Goal: Information Seeking & Learning: Learn about a topic

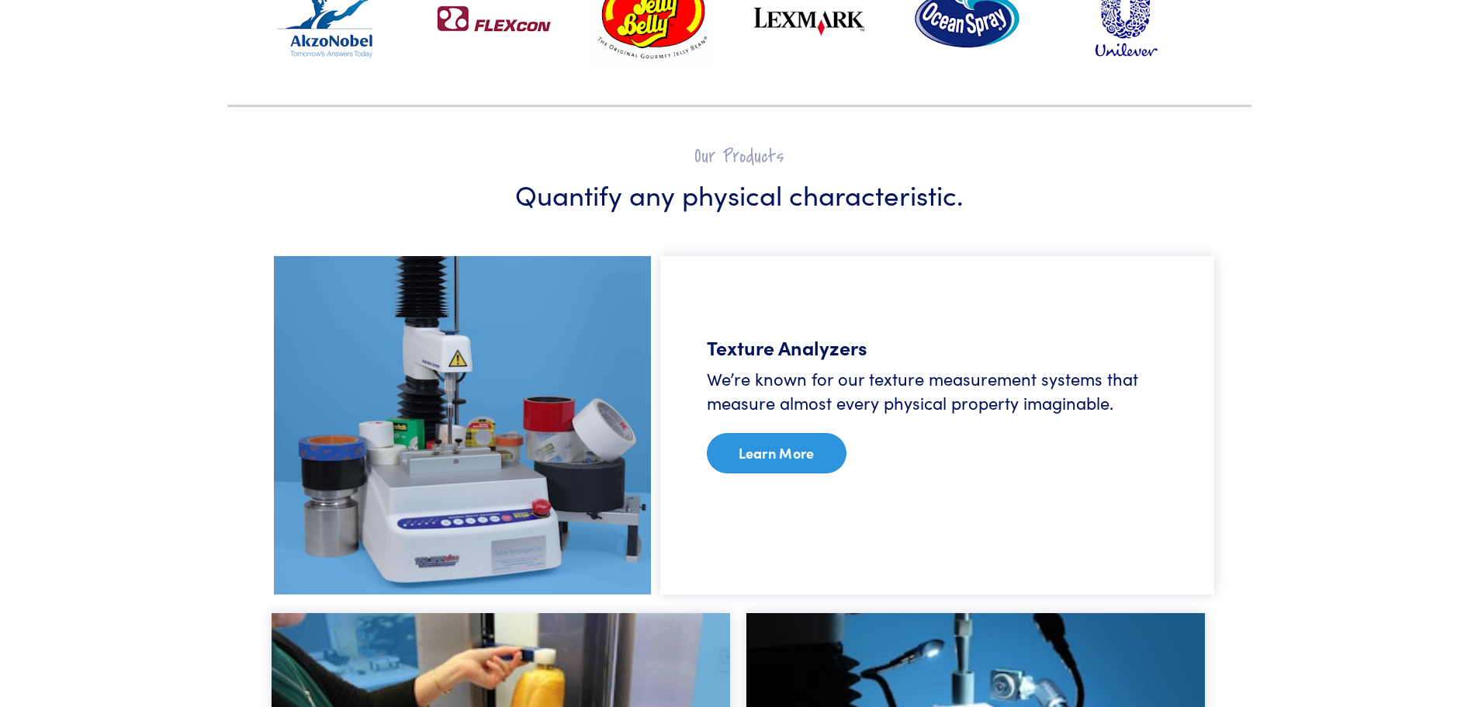
scroll to position [636, 0]
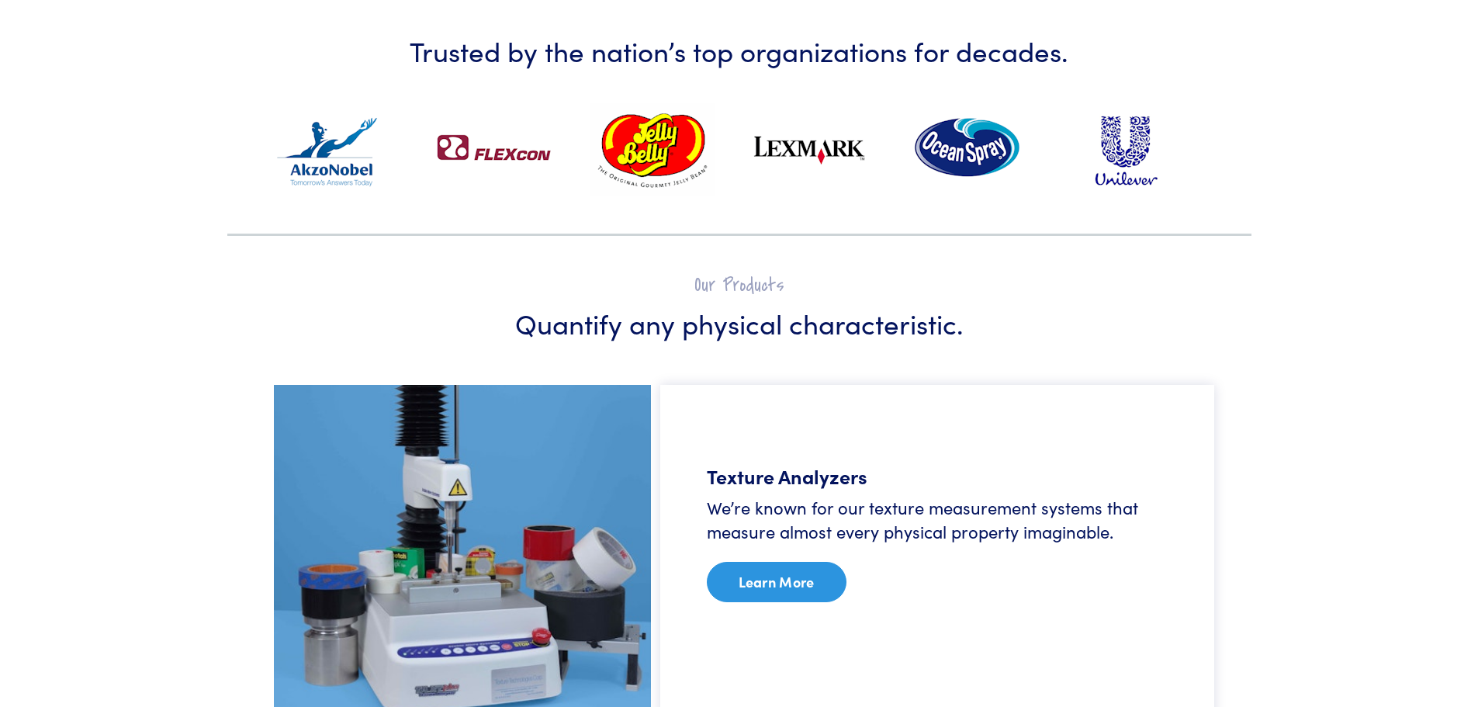
click at [793, 586] on link "Learn More" at bounding box center [777, 582] width 140 height 40
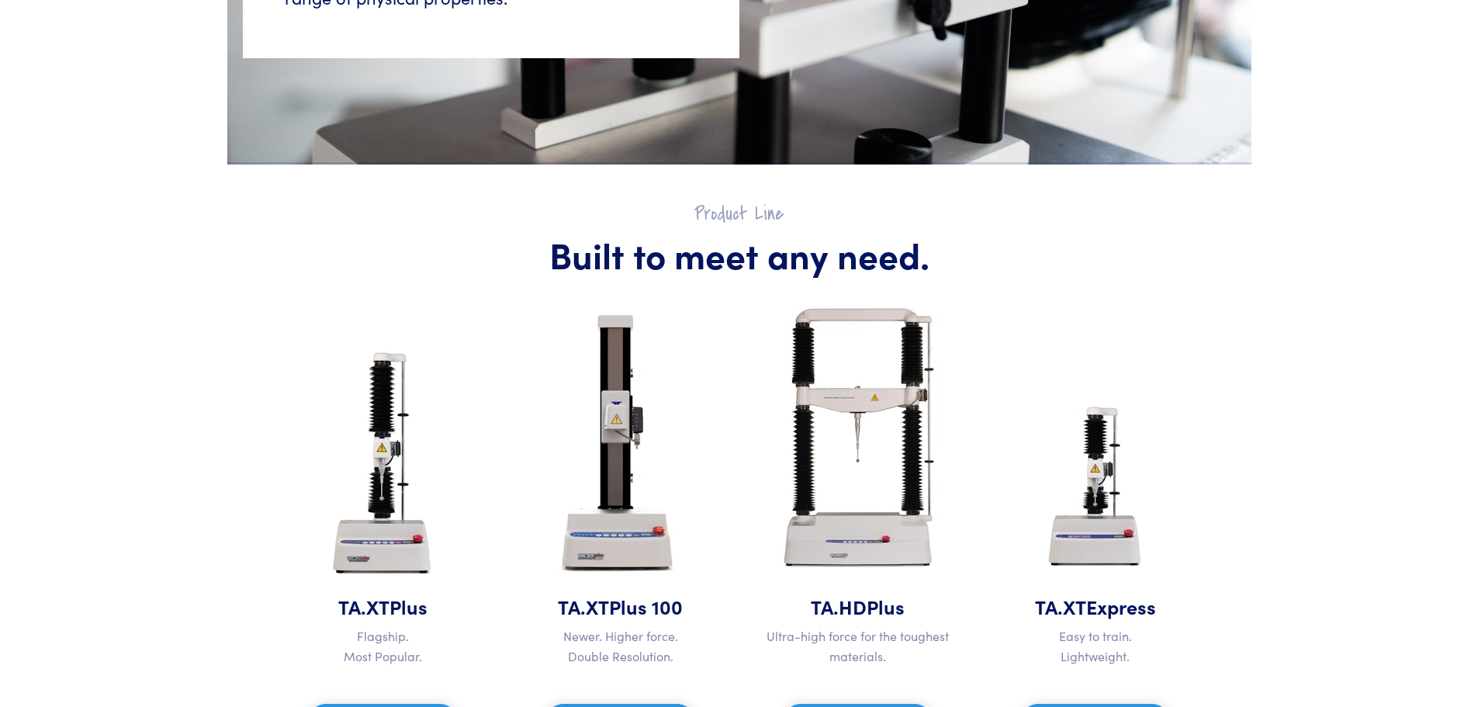
scroll to position [621, 0]
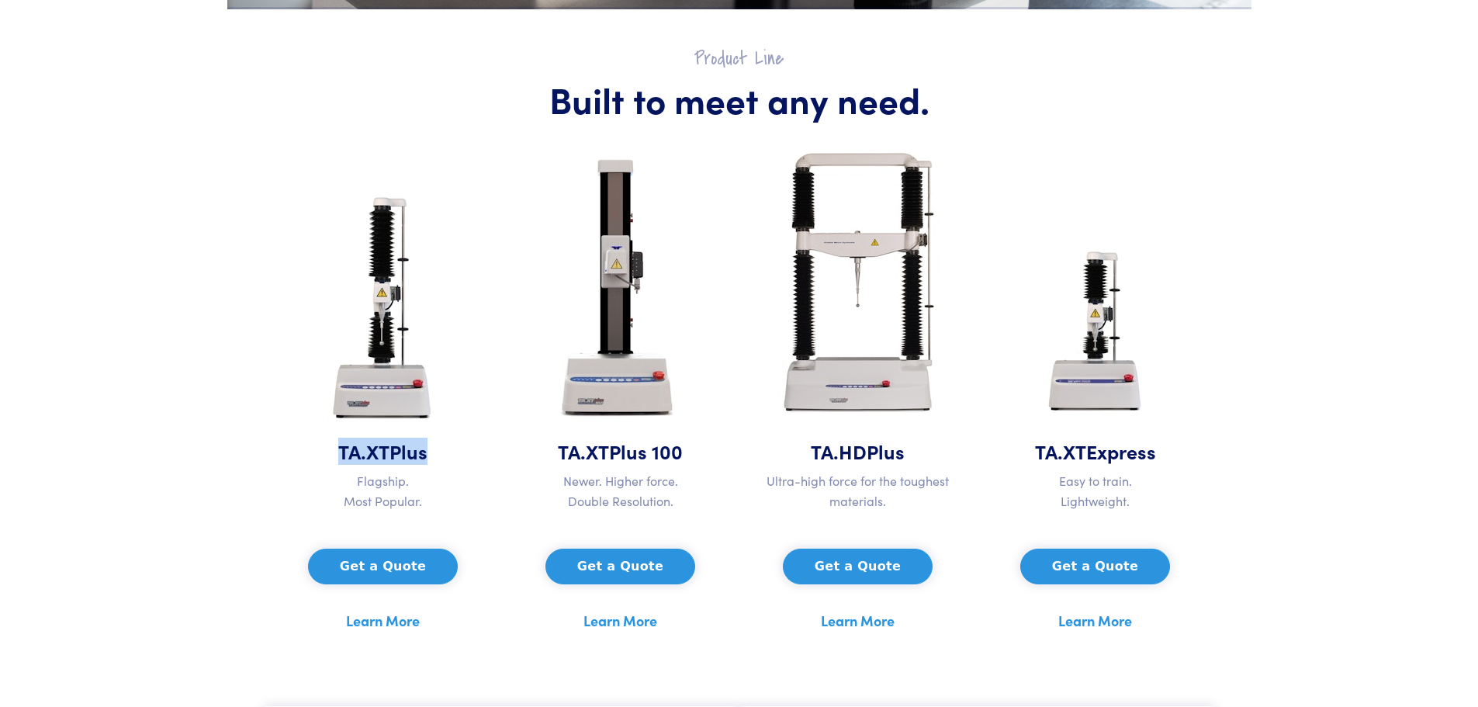
drag, startPoint x: 338, startPoint y: 455, endPoint x: 444, endPoint y: 460, distance: 106.4
click at [444, 460] on h5 "TA.XT Plus" at bounding box center [383, 451] width 219 height 27
copy h5 "TA.XT Plus"
click at [1226, 480] on section "Product Line Built to meet any need. TA.XT Plus Flagship. Most Popular. Get a Q…" at bounding box center [740, 339] width 1006 height 660
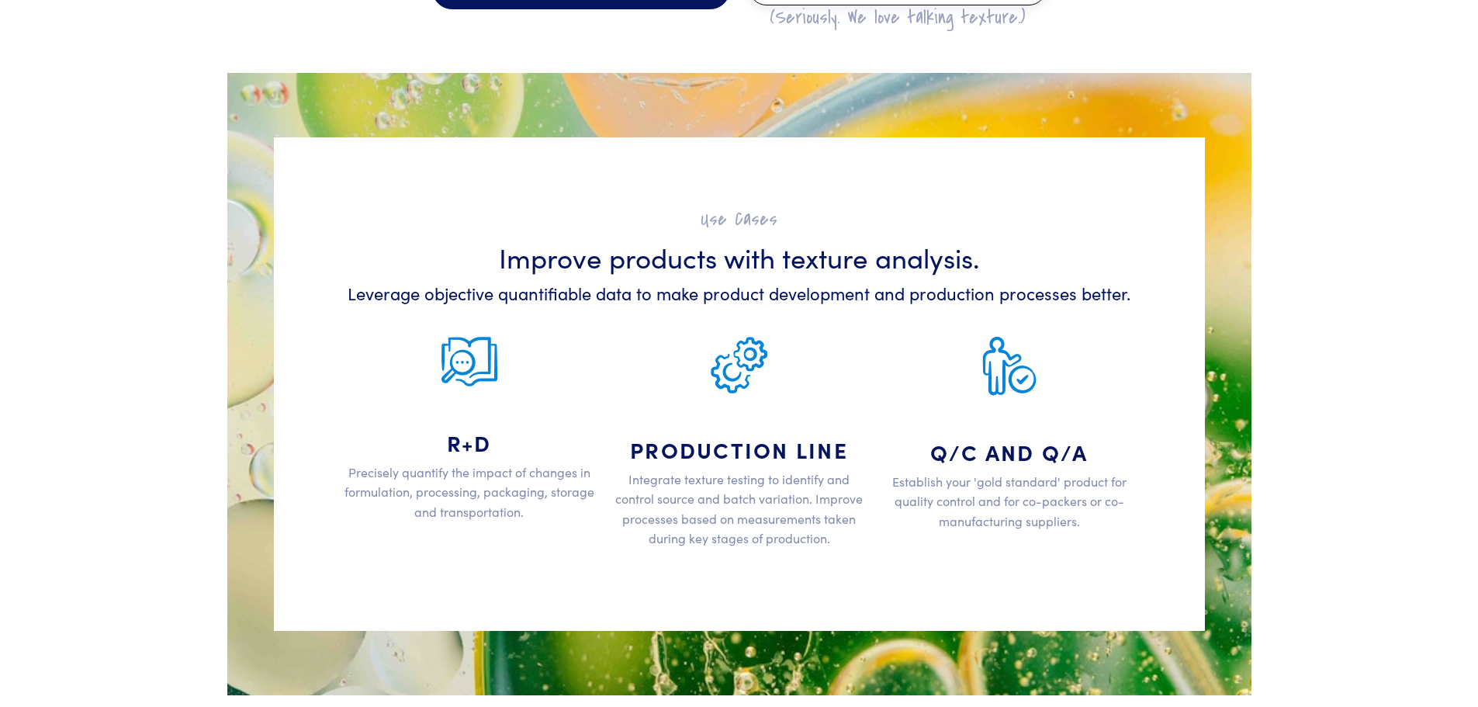
scroll to position [2560, 0]
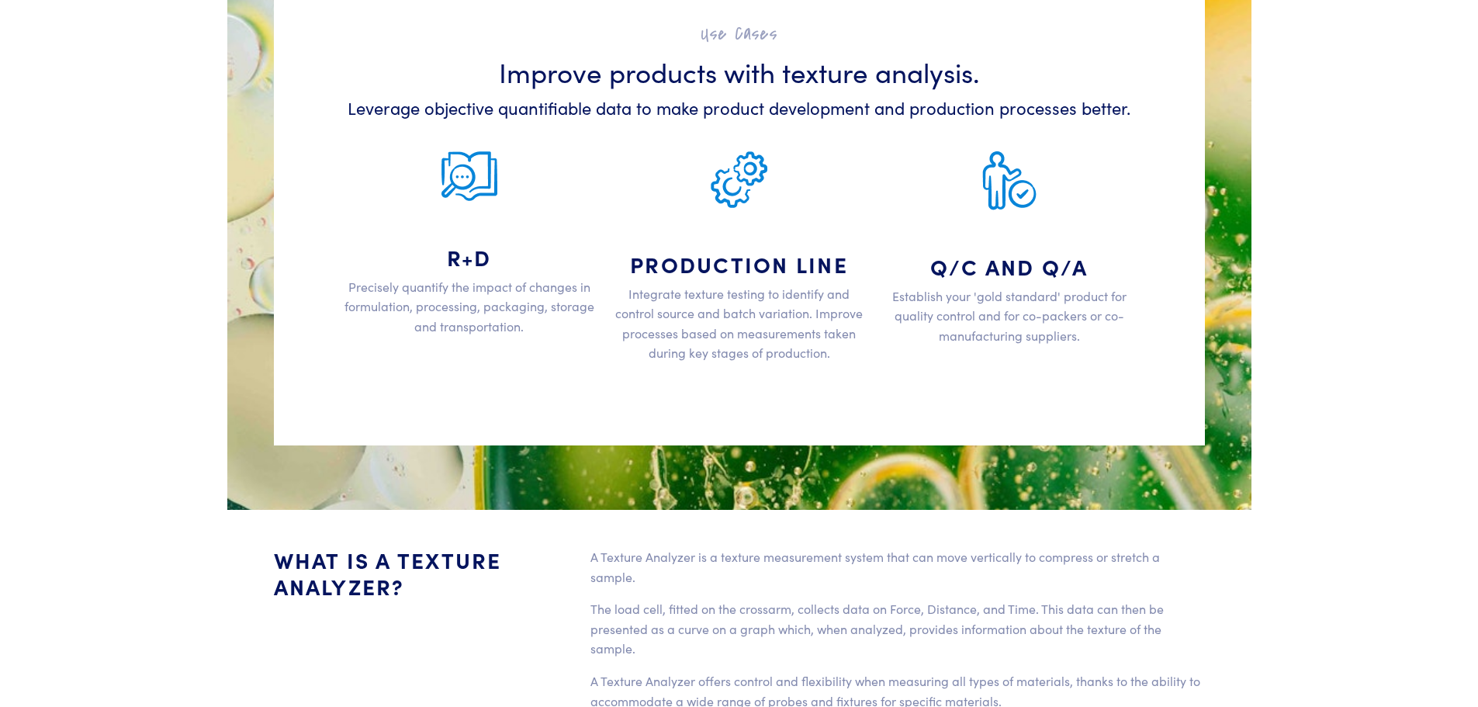
drag, startPoint x: 896, startPoint y: 381, endPoint x: 795, endPoint y: 365, distance: 102.9
click at [896, 381] on div "Use Cases Improve products with texture analysis. Leverage objective quantifiab…" at bounding box center [739, 198] width 931 height 493
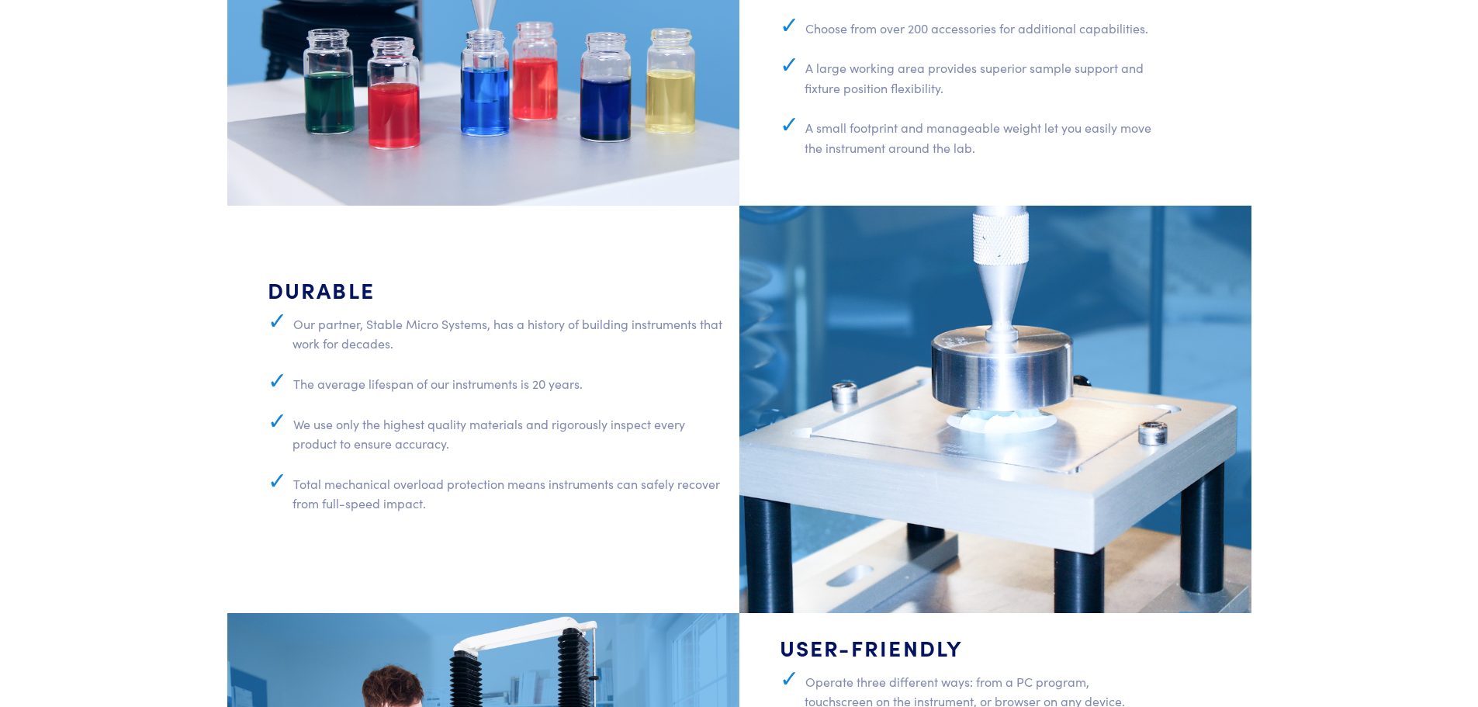
scroll to position [4578, 0]
